Goal: Task Accomplishment & Management: Manage account settings

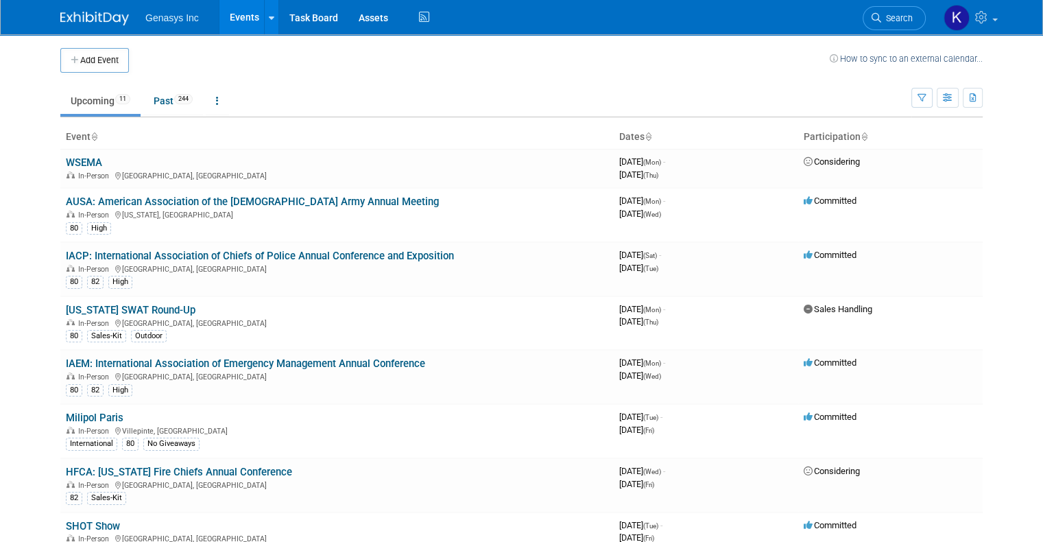
click at [93, 202] on link "AUSA: American Association of the [DEMOGRAPHIC_DATA] Army Annual Meeting" at bounding box center [252, 202] width 373 height 12
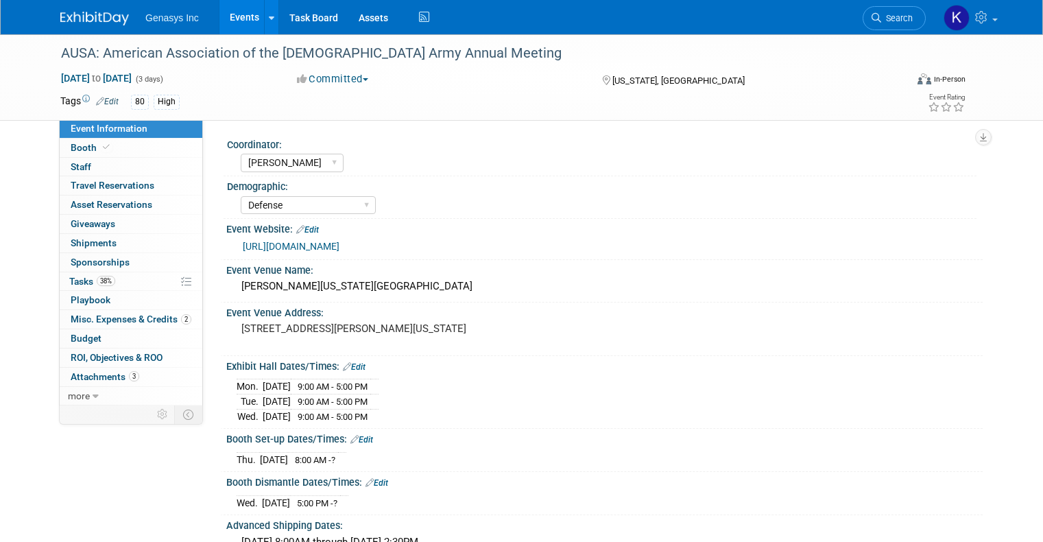
select select "[PERSON_NAME]"
select select "Defense"
select select "No"
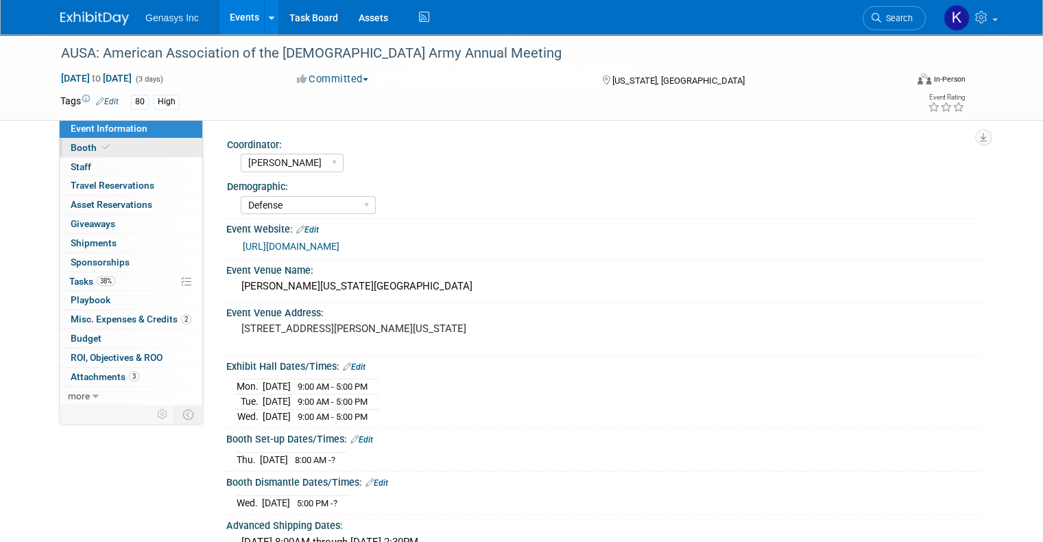
click at [71, 144] on span "Booth" at bounding box center [92, 147] width 42 height 11
